Goal: Find specific page/section: Find specific page/section

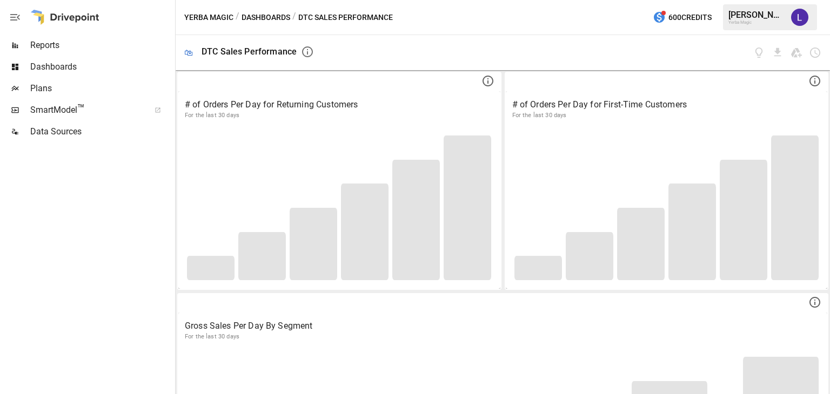
click at [76, 106] on span "SmartModel ™" at bounding box center [86, 110] width 112 height 13
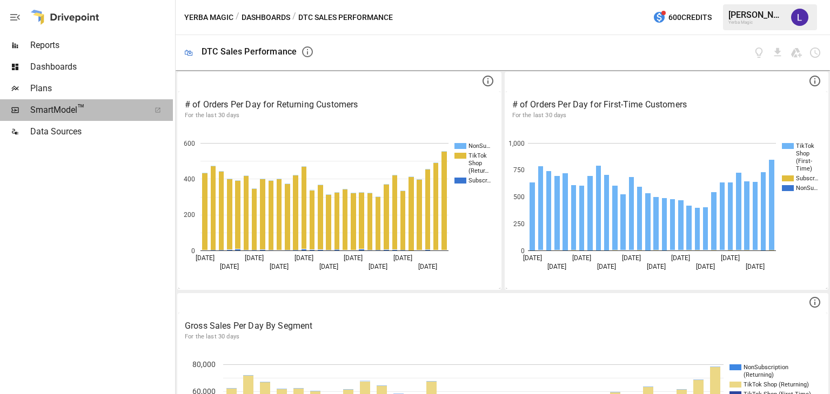
click at [63, 106] on span "SmartModel ™" at bounding box center [86, 110] width 112 height 13
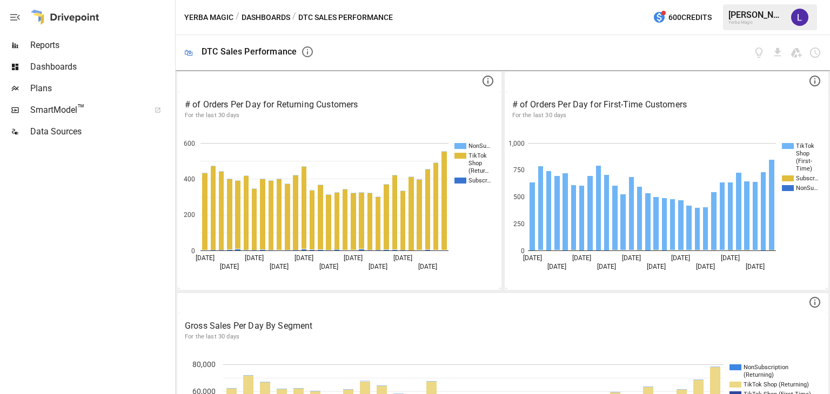
click at [52, 66] on span "Dashboards" at bounding box center [101, 66] width 143 height 13
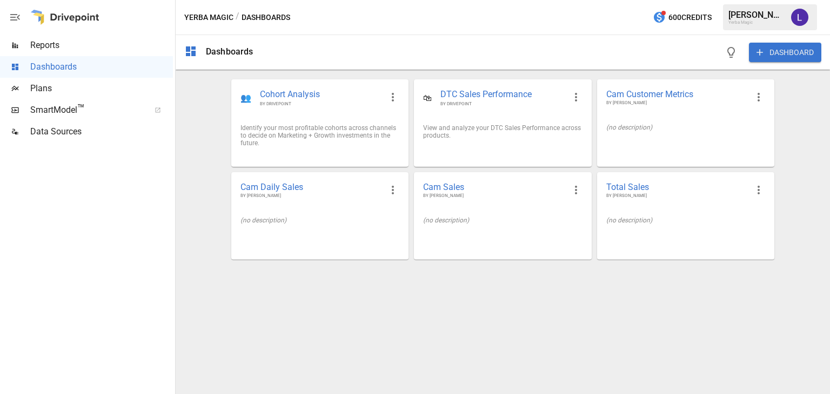
click at [53, 48] on span "Reports" at bounding box center [101, 45] width 143 height 13
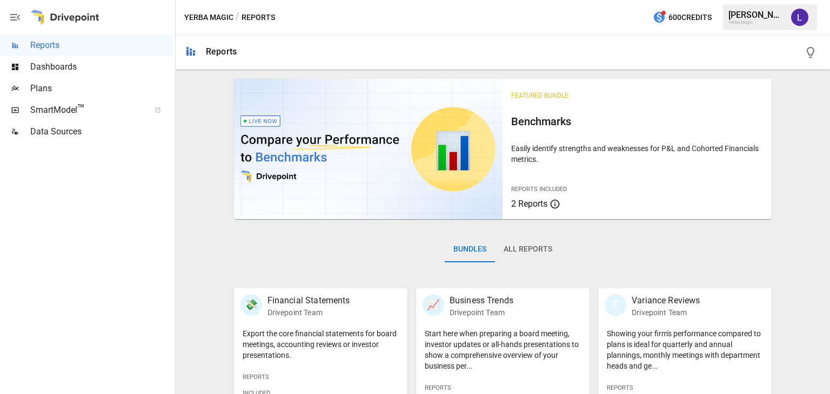
click at [64, 113] on span "SmartModel ™" at bounding box center [86, 110] width 112 height 13
click at [56, 112] on span "SmartModel ™" at bounding box center [86, 110] width 112 height 13
